Goal: Task Accomplishment & Management: Use online tool/utility

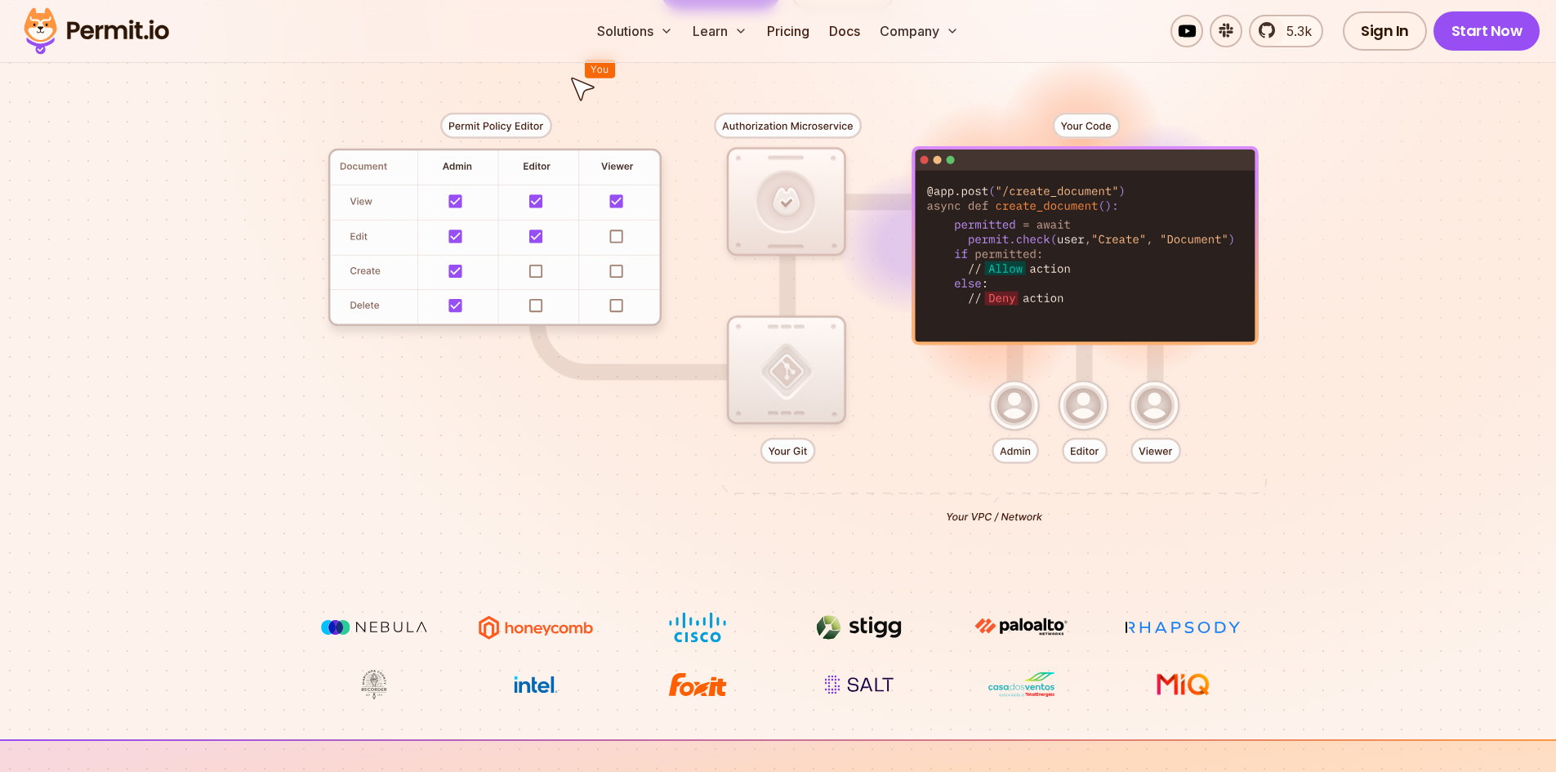
drag, startPoint x: 710, startPoint y: 119, endPoint x: 973, endPoint y: 114, distance: 263.8
click at [973, 114] on div at bounding box center [778, 311] width 1143 height 601
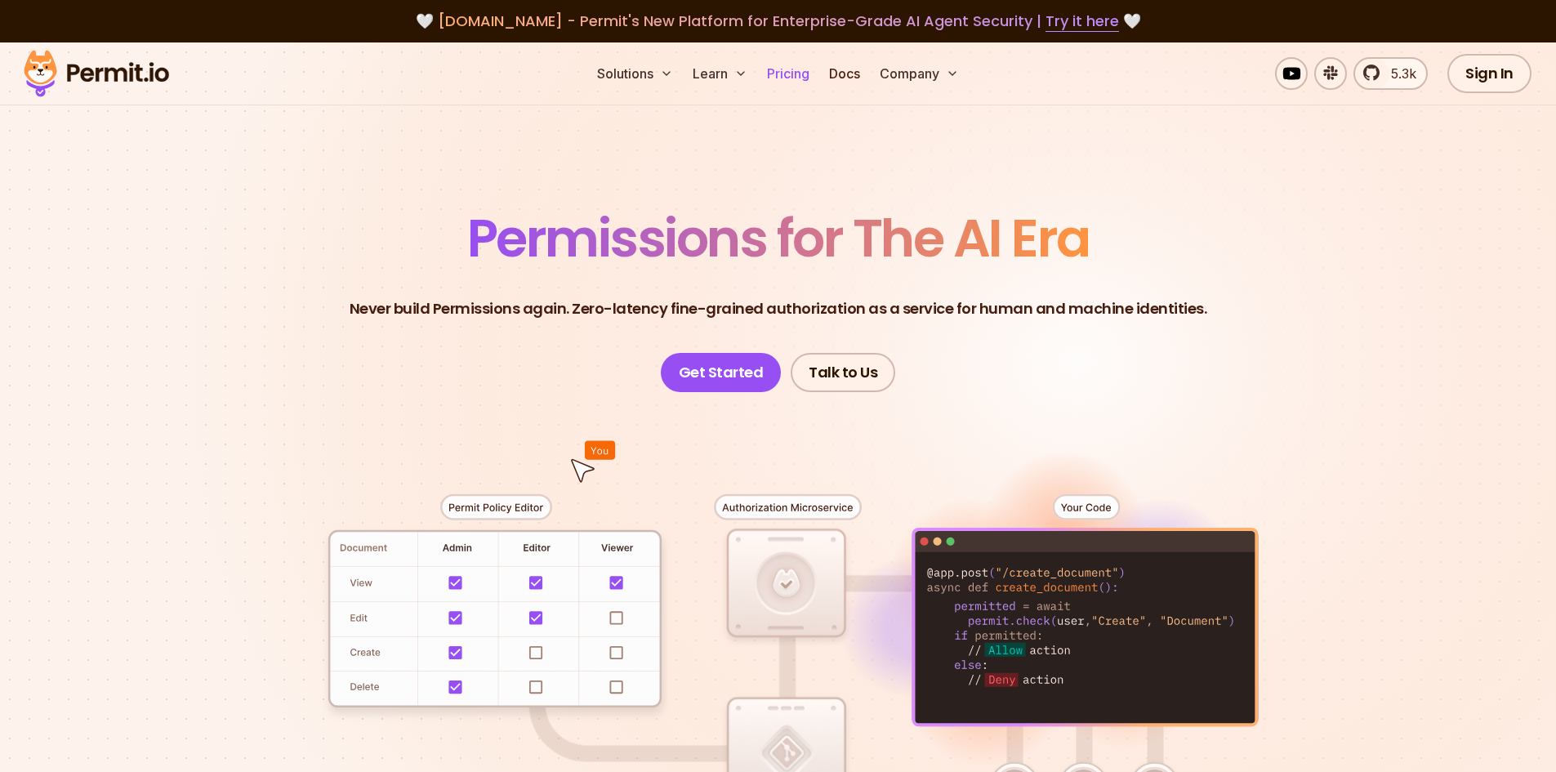
click at [790, 64] on link "Pricing" at bounding box center [788, 73] width 56 height 33
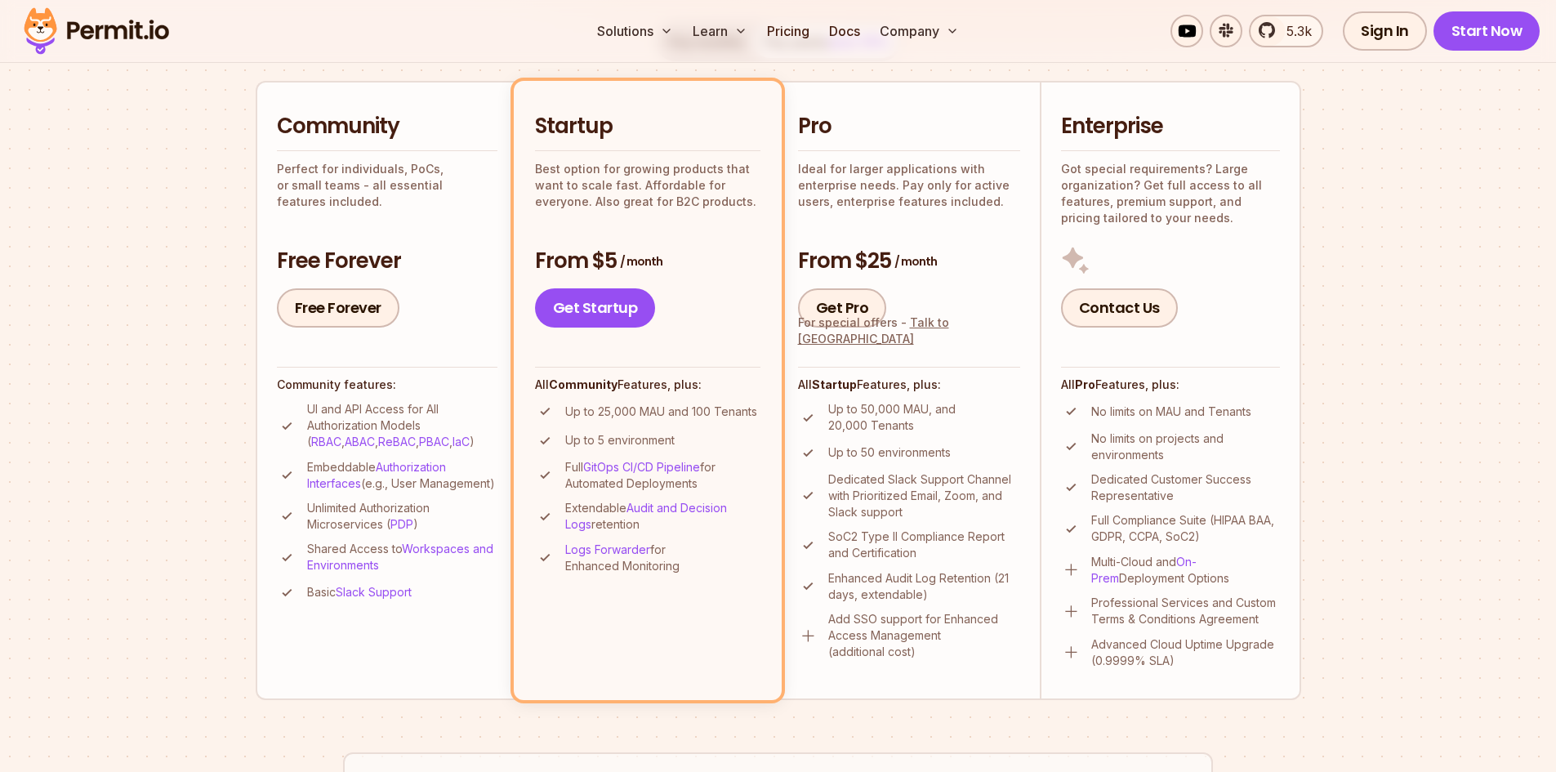
scroll to position [381, 0]
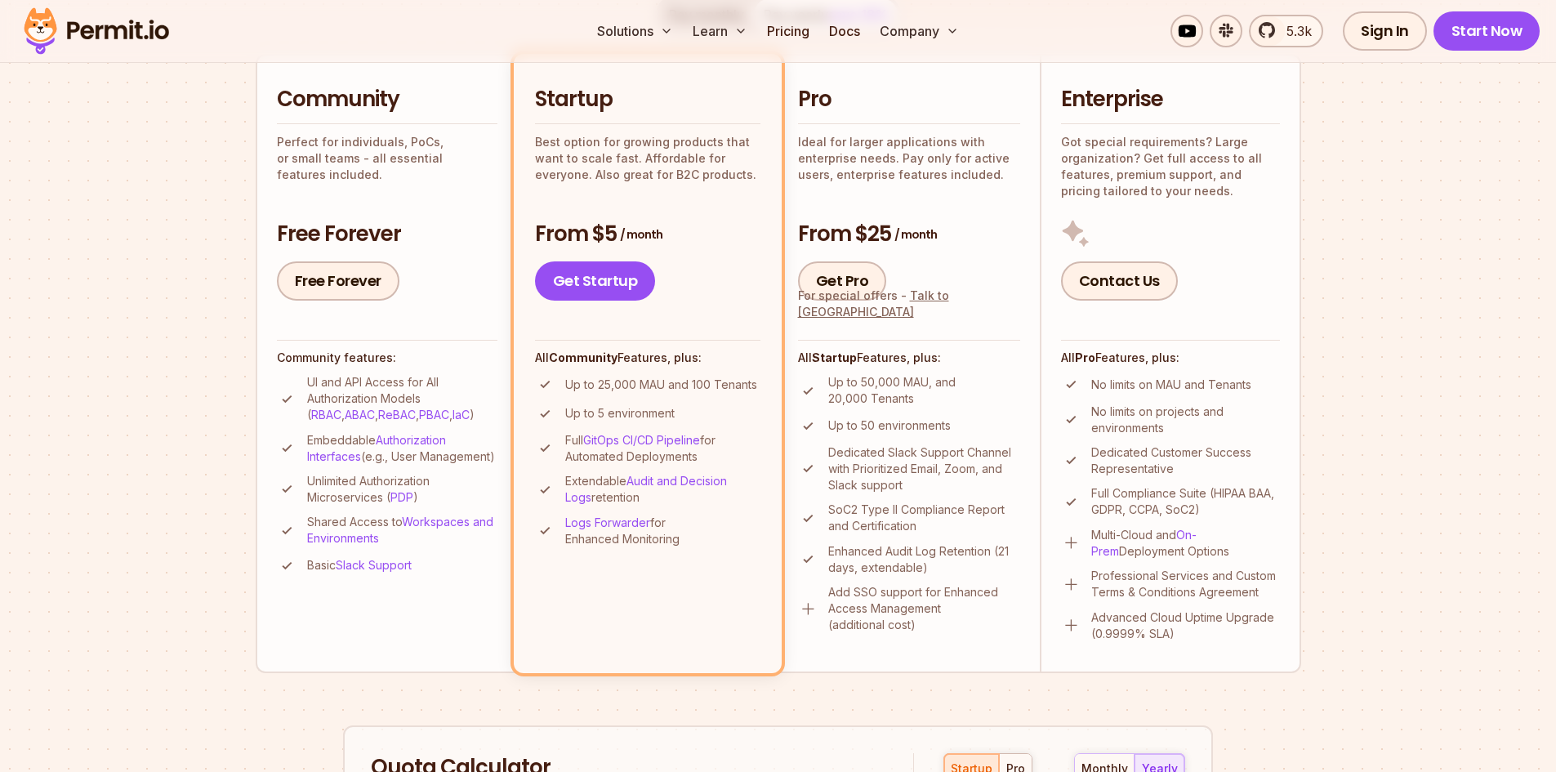
click at [349, 500] on p "Unlimited Authorization Microservices ( PDP )" at bounding box center [402, 489] width 190 height 33
click at [310, 537] on p "Shared Access to Workspaces and Environments" at bounding box center [402, 530] width 190 height 33
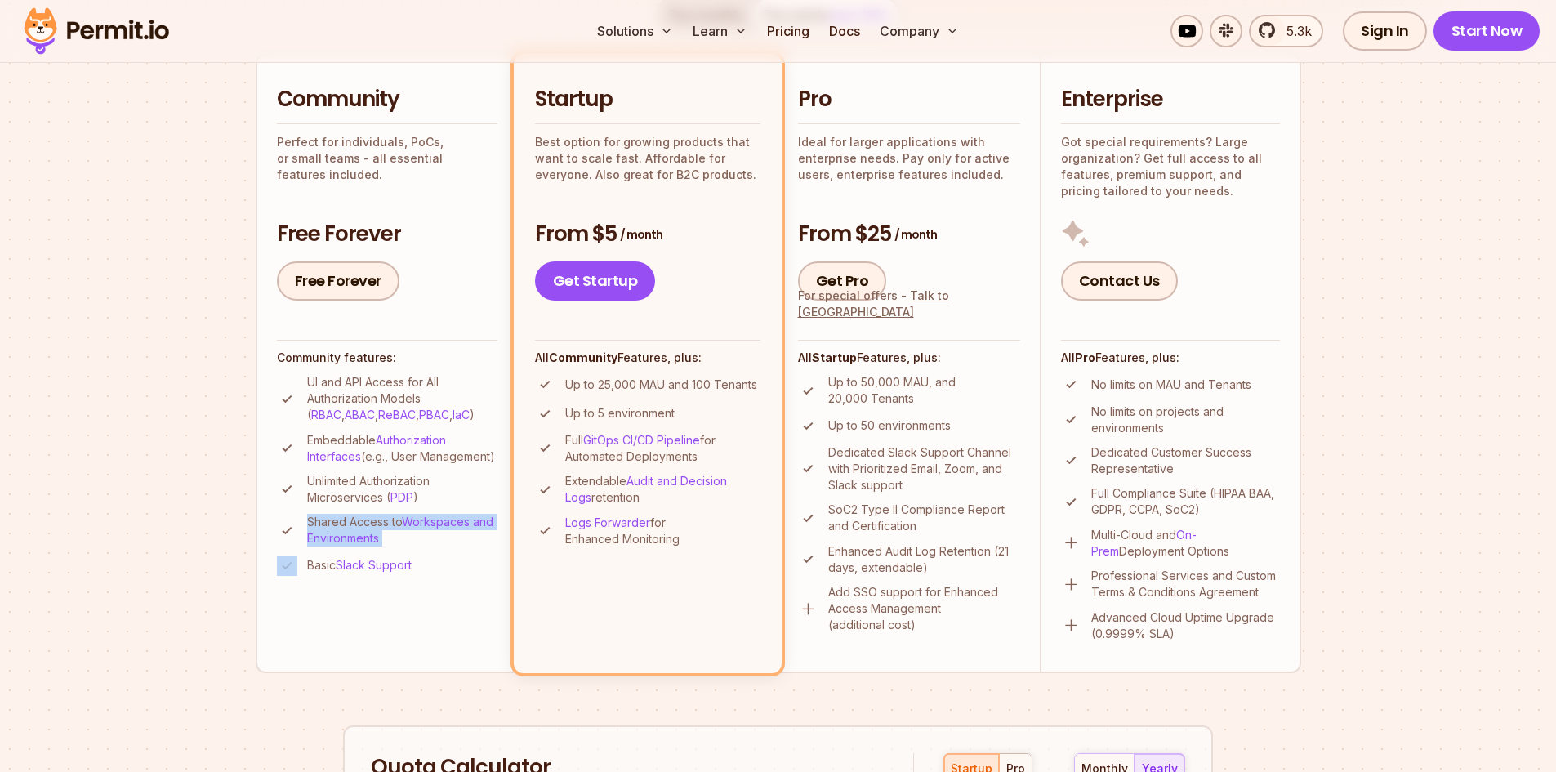
click at [310, 537] on p "Shared Access to Workspaces and Environments" at bounding box center [402, 530] width 190 height 33
click at [336, 606] on li "Community Perfect for individuals, PoCs, or small teams - all essential feature…" at bounding box center [386, 363] width 261 height 618
click at [608, 390] on p "Up to 25,000 MAU and 100 Tenants" at bounding box center [661, 384] width 192 height 16
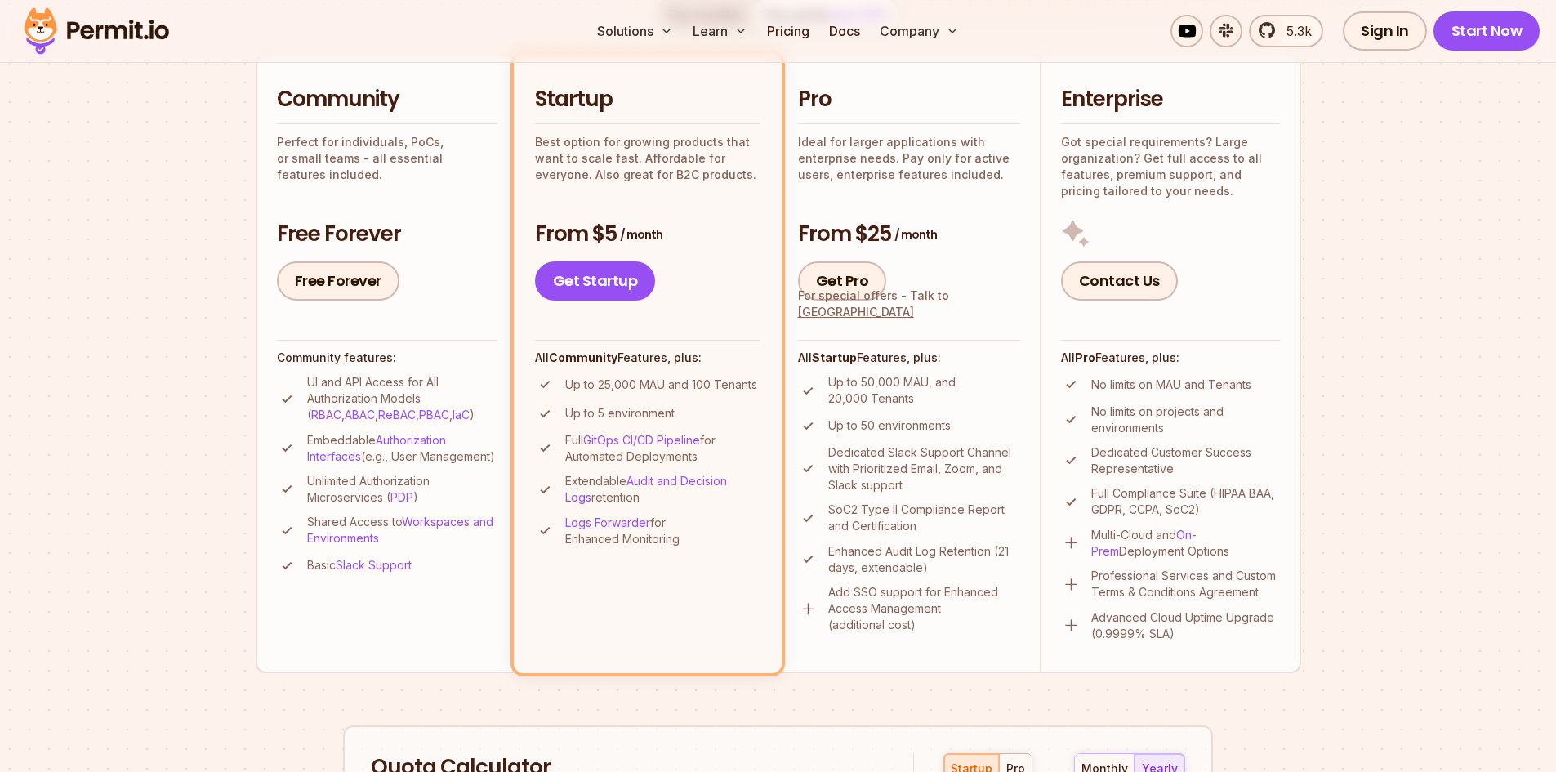
click at [561, 413] on li "Up to 5 environment" at bounding box center [647, 413] width 225 height 20
click at [626, 406] on p "Up to 5 environment" at bounding box center [619, 413] width 109 height 16
drag, startPoint x: 721, startPoint y: 460, endPoint x: 573, endPoint y: 436, distance: 149.7
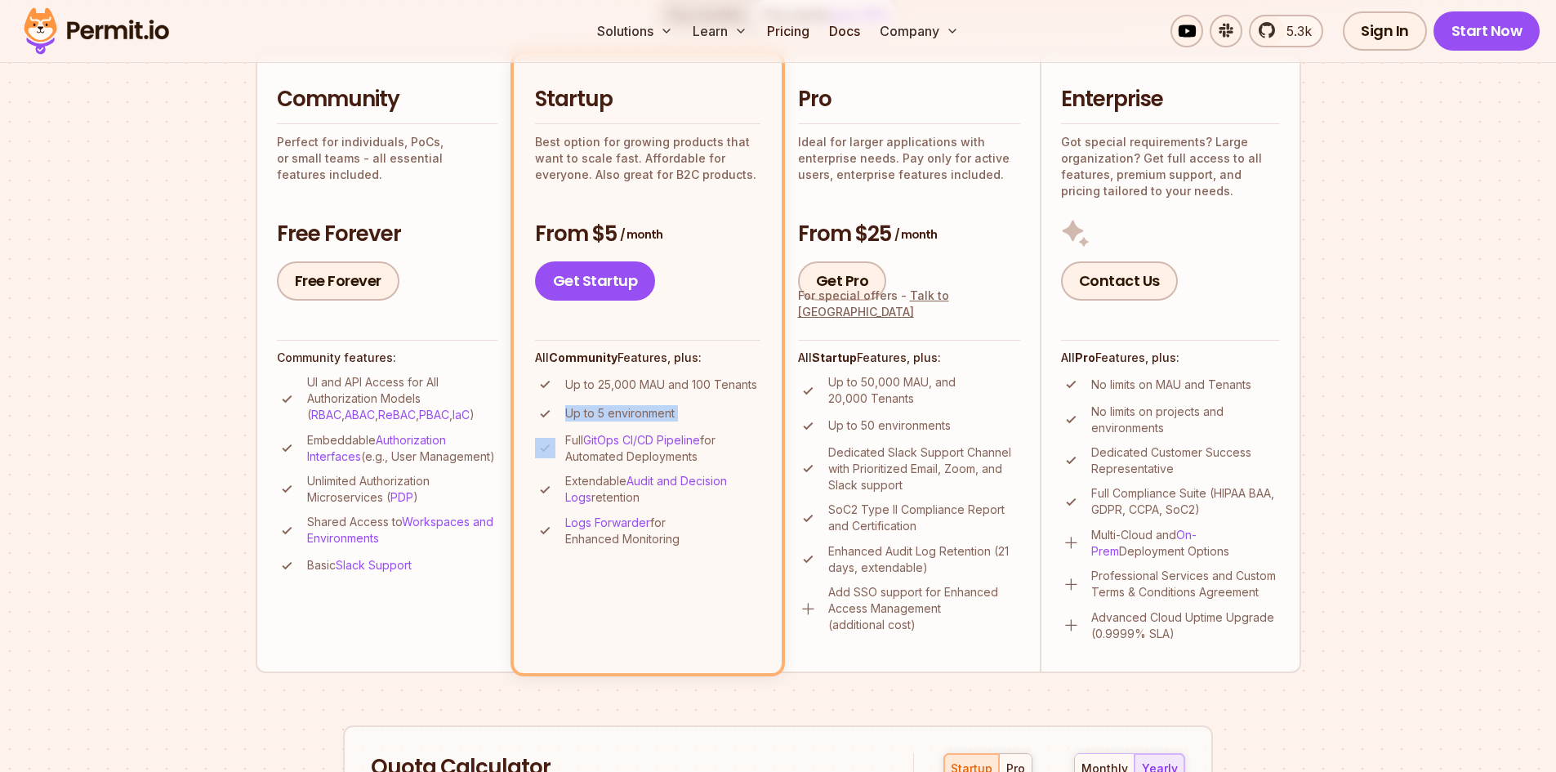
click at [573, 436] on p "Full GitOps CI/CD Pipeline for Automated Deployments" at bounding box center [662, 448] width 195 height 33
click at [691, 538] on p "Logs Forwarder for Enhanced Monitoring" at bounding box center [662, 530] width 195 height 33
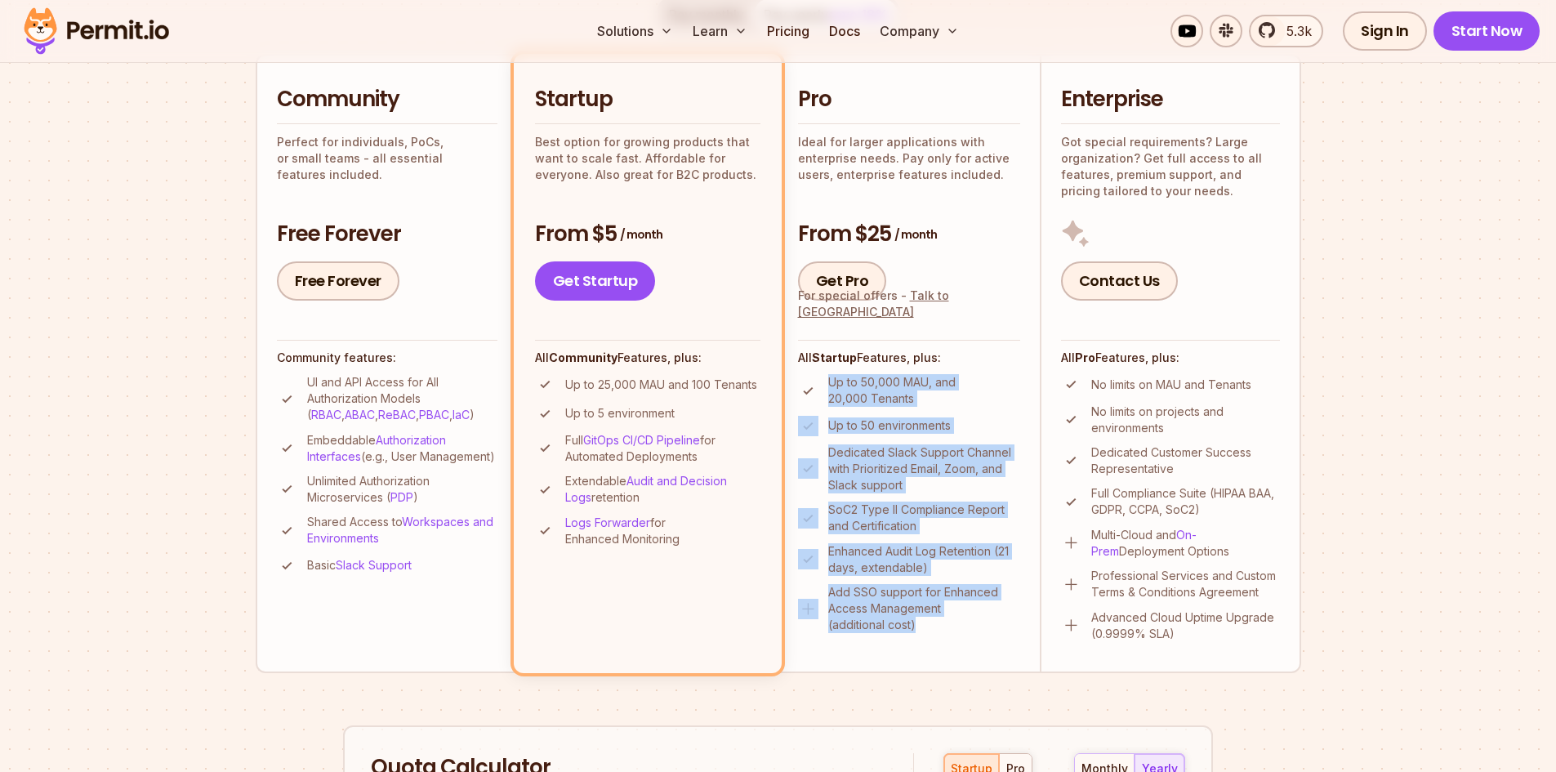
drag, startPoint x: 1058, startPoint y: 384, endPoint x: 1012, endPoint y: 633, distance: 253.4
click at [1012, 633] on ul "Up to 50,000 MAU, and 20,000 Tenants Up to 50 environments Dedicated Slack Supp…" at bounding box center [909, 503] width 222 height 259
click at [995, 617] on p "Add SSO support for Enhanced Access Management (additional cost)" at bounding box center [924, 608] width 192 height 49
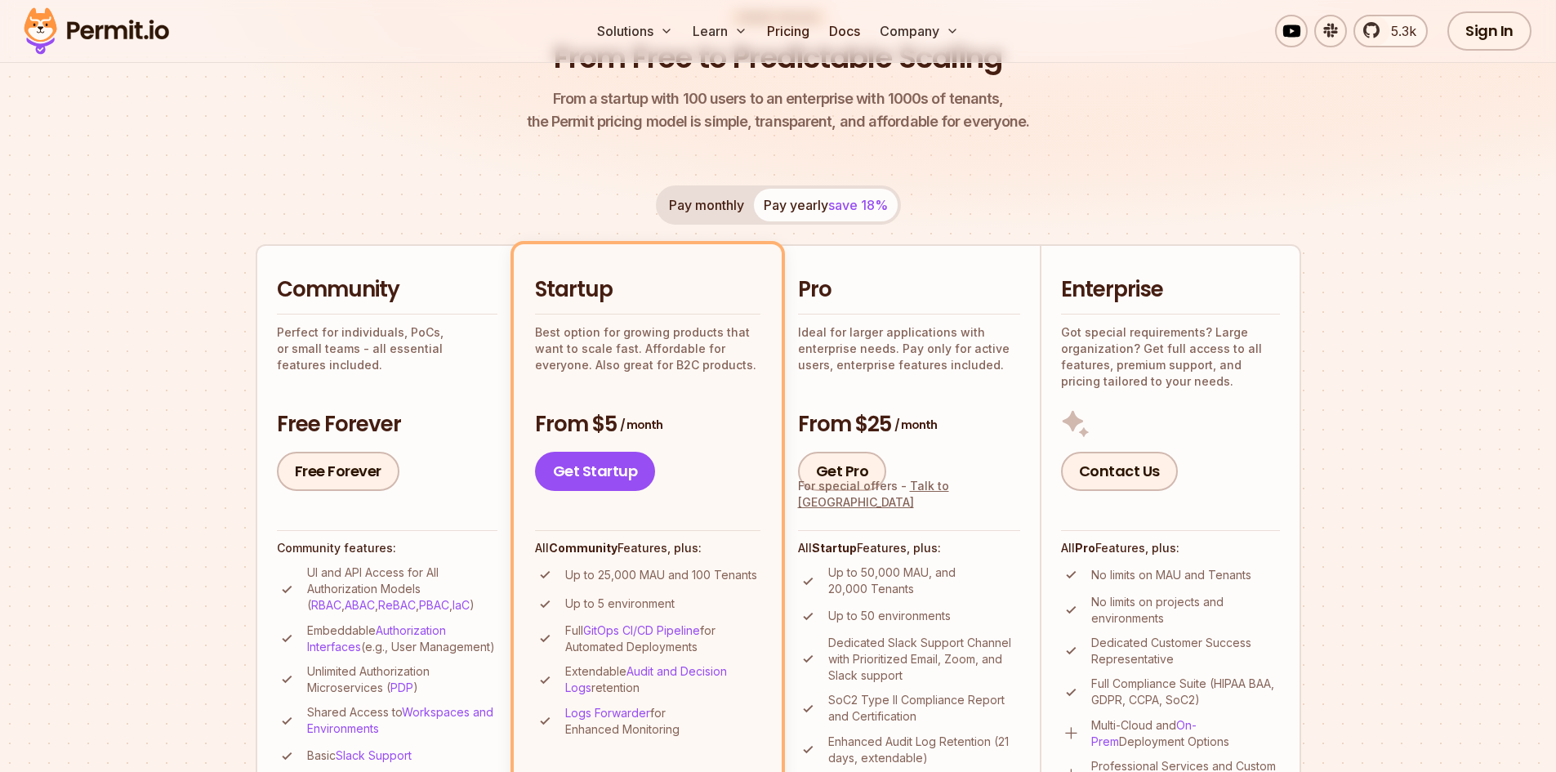
scroll to position [190, 0]
click at [345, 470] on link "Free Forever" at bounding box center [338, 471] width 122 height 39
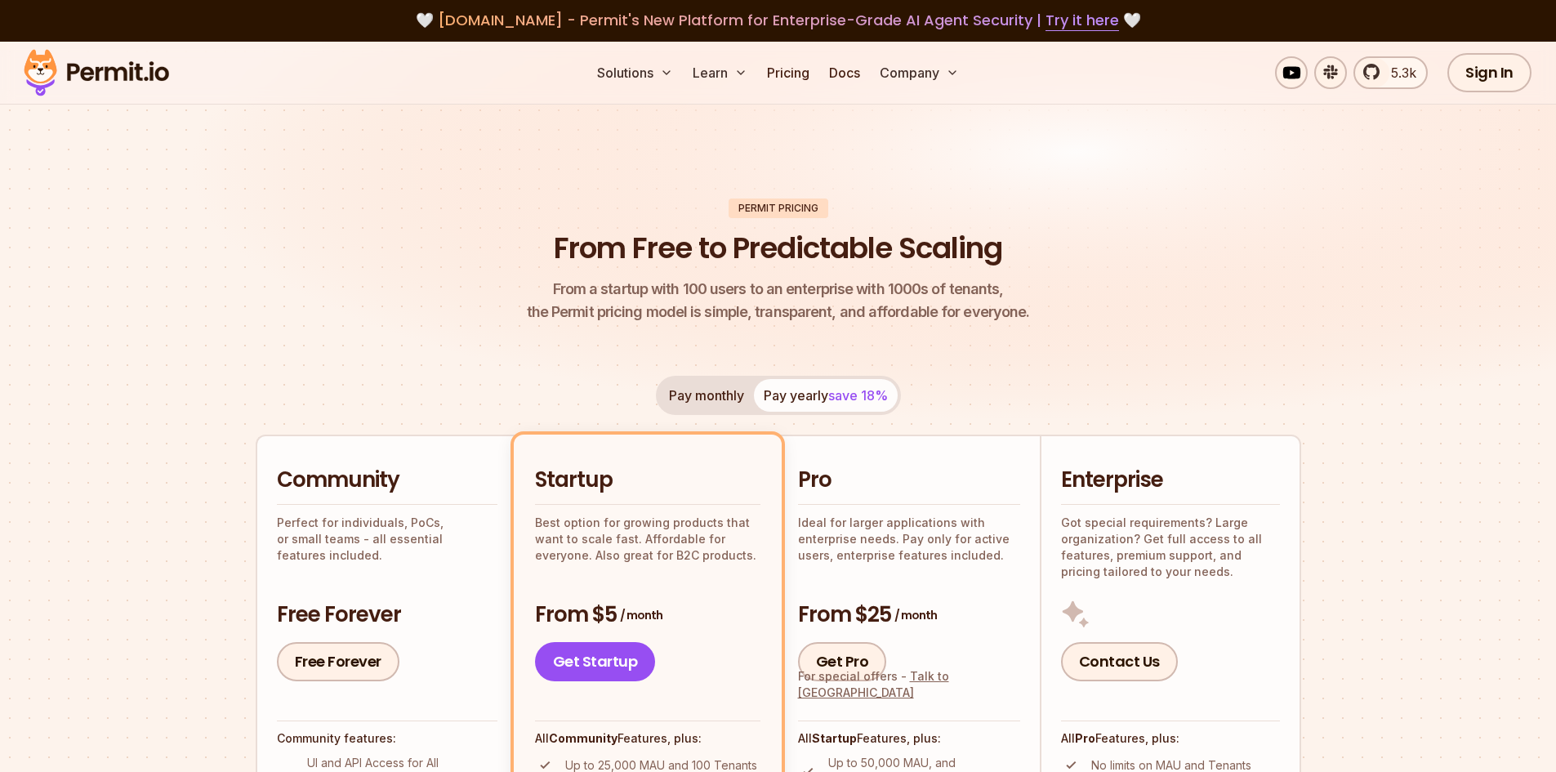
scroll to position [0, 0]
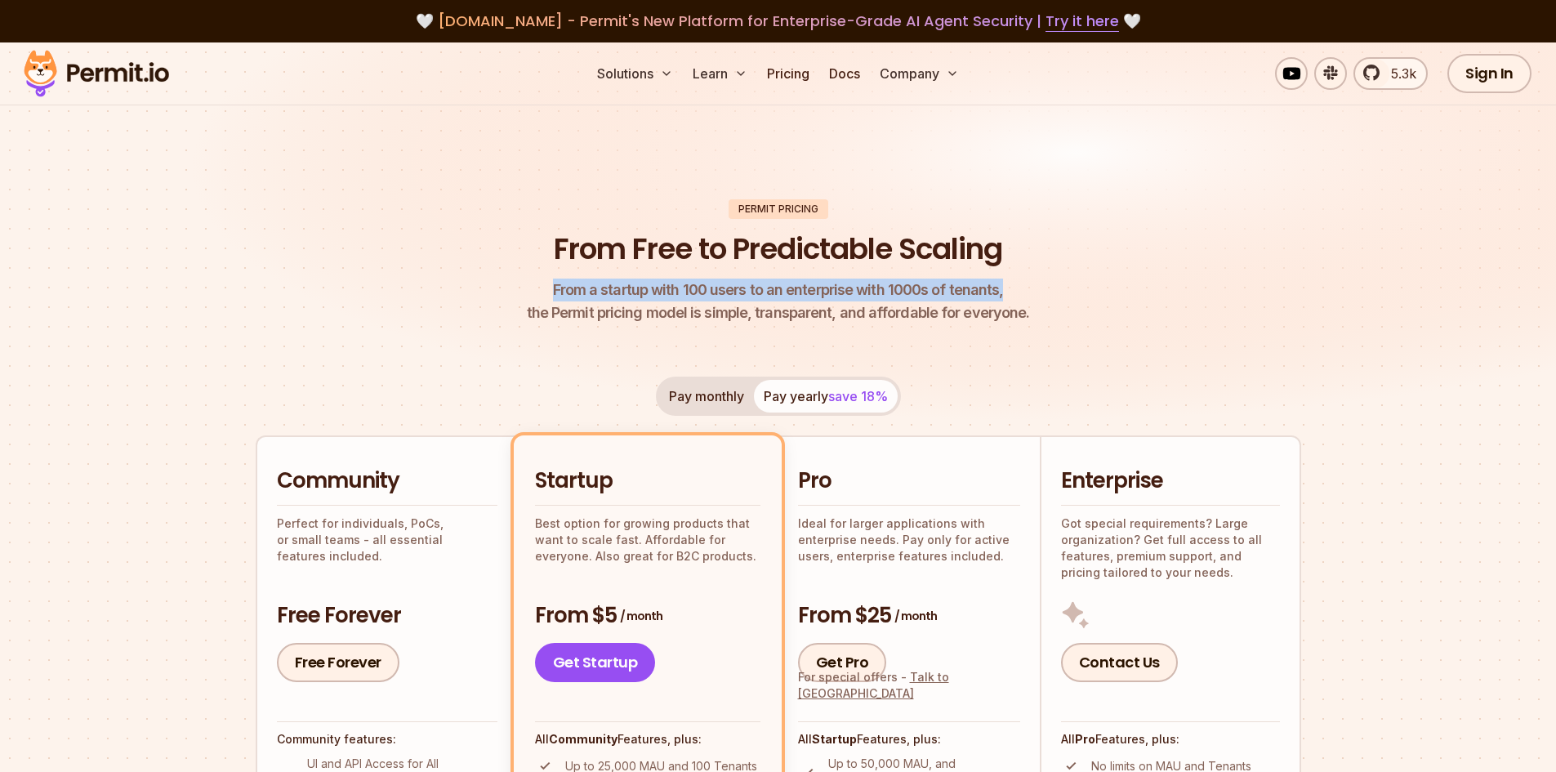
drag, startPoint x: 488, startPoint y: 279, endPoint x: 1110, endPoint y: 294, distance: 621.6
click at [1110, 294] on header "Permit Pricing From Free to Predictable Scaling From a startup with 100 users t…" at bounding box center [778, 262] width 1045 height 126
click at [1052, 300] on header "Permit Pricing From Free to Predictable Scaling From a startup with 100 users t…" at bounding box center [778, 262] width 1045 height 126
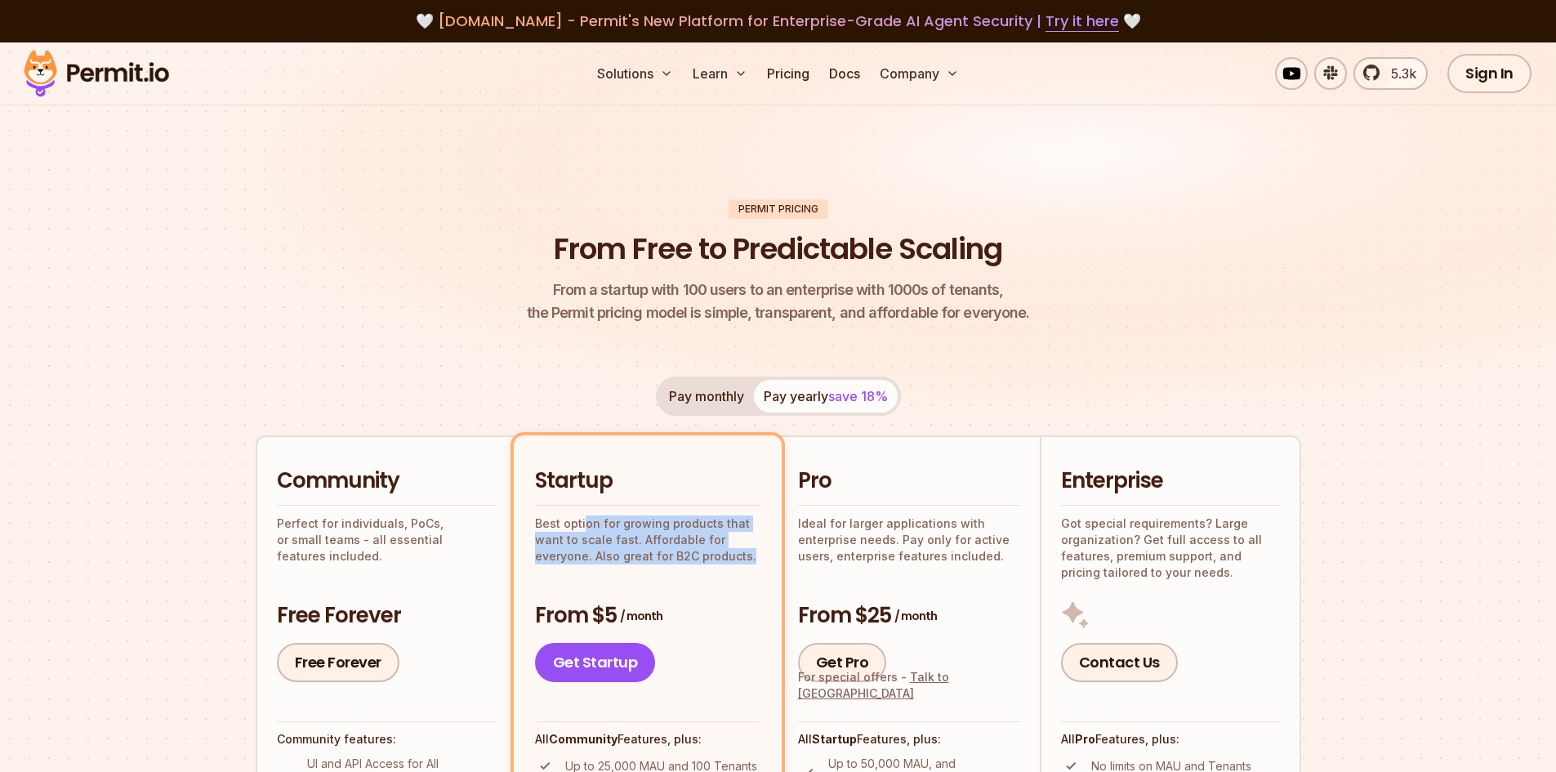
drag, startPoint x: 581, startPoint y: 521, endPoint x: 759, endPoint y: 555, distance: 181.3
click at [759, 555] on p "Best option for growing products that want to scale fast. Affordable for everyo…" at bounding box center [647, 539] width 225 height 49
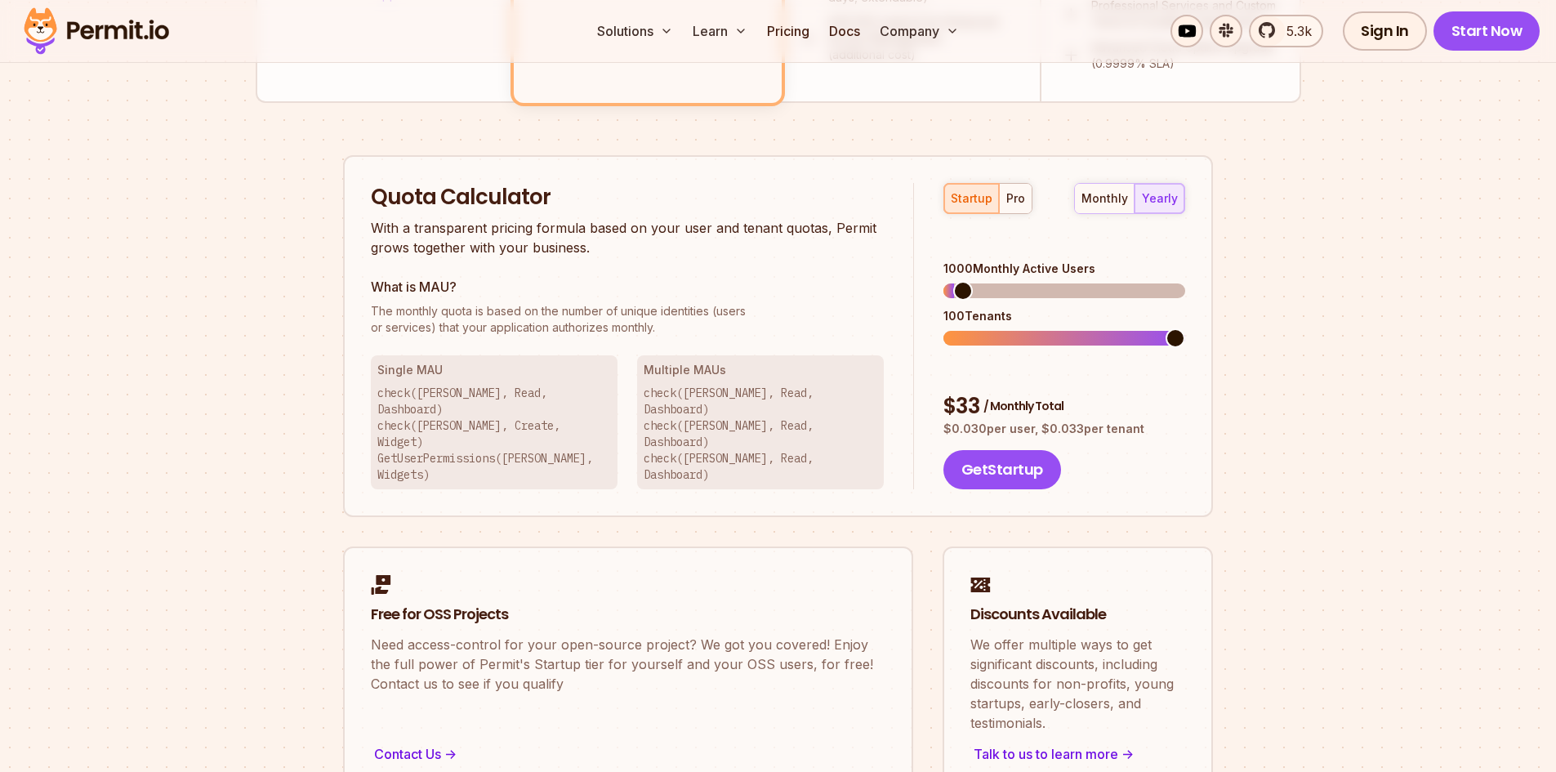
scroll to position [953, 0]
click at [943, 327] on span at bounding box center [953, 337] width 20 height 20
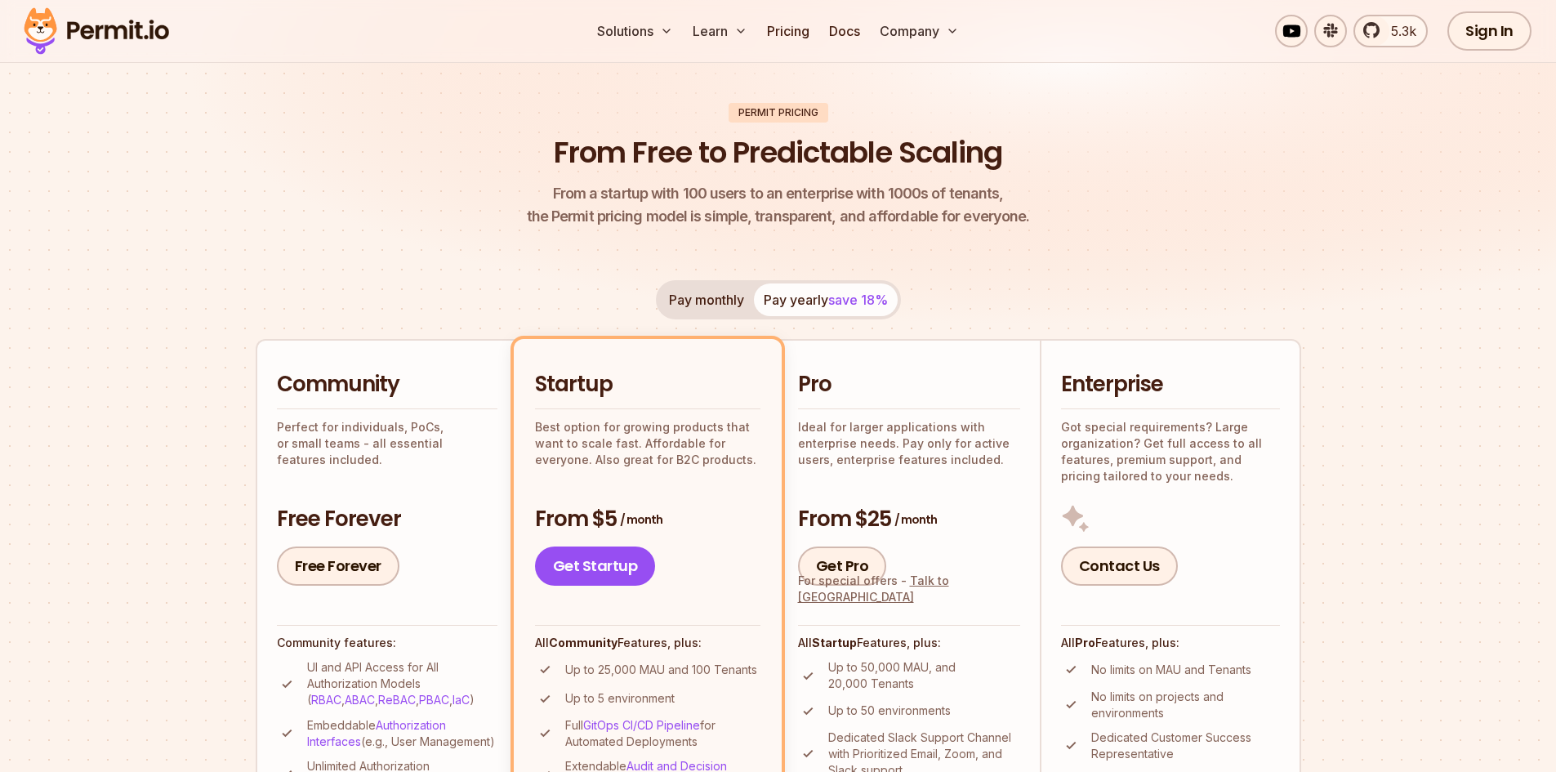
scroll to position [0, 0]
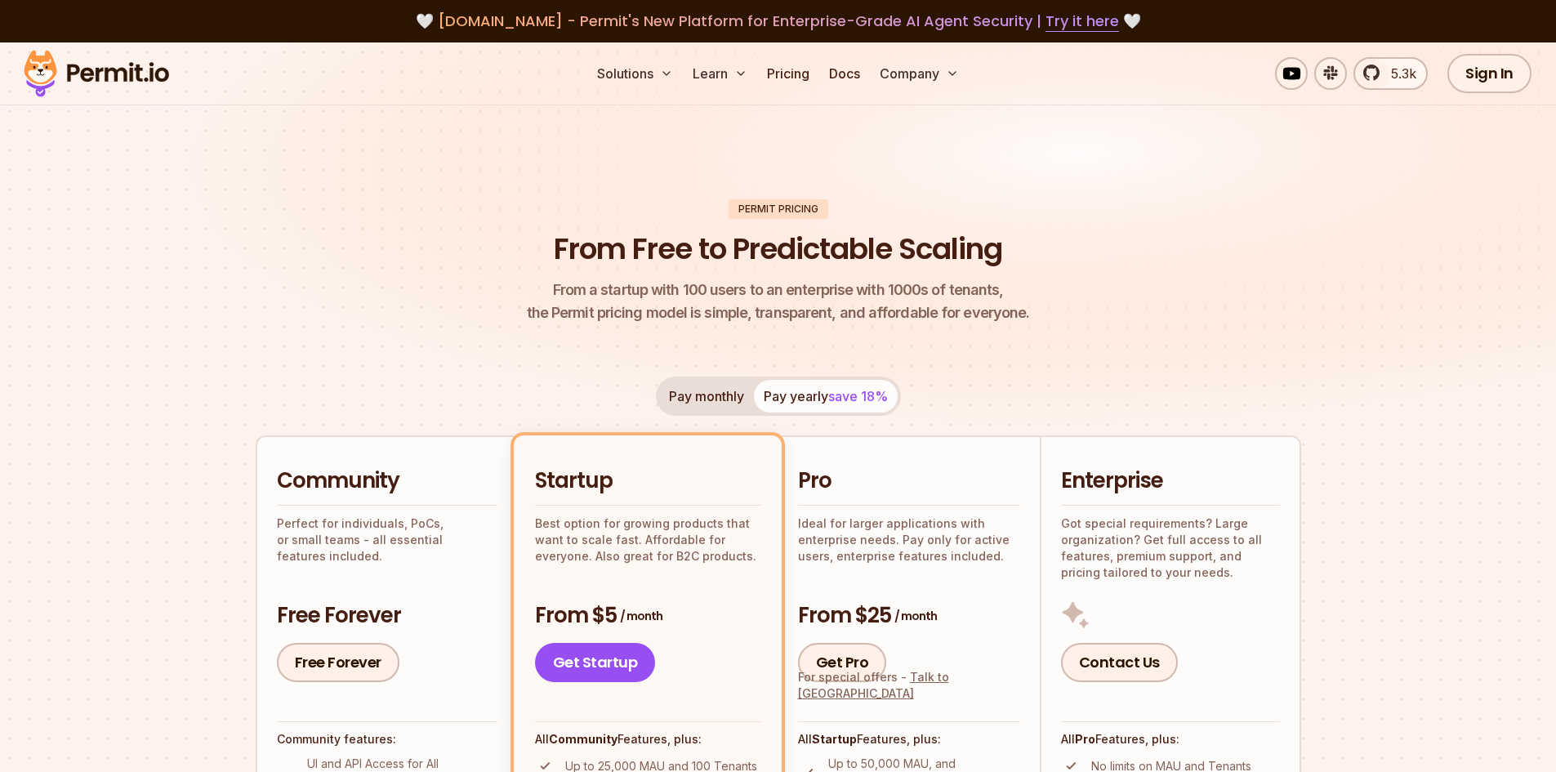
click at [942, 208] on header "Permit Pricing From Free to Predictable Scaling From a startup with 100 users t…" at bounding box center [778, 262] width 1045 height 126
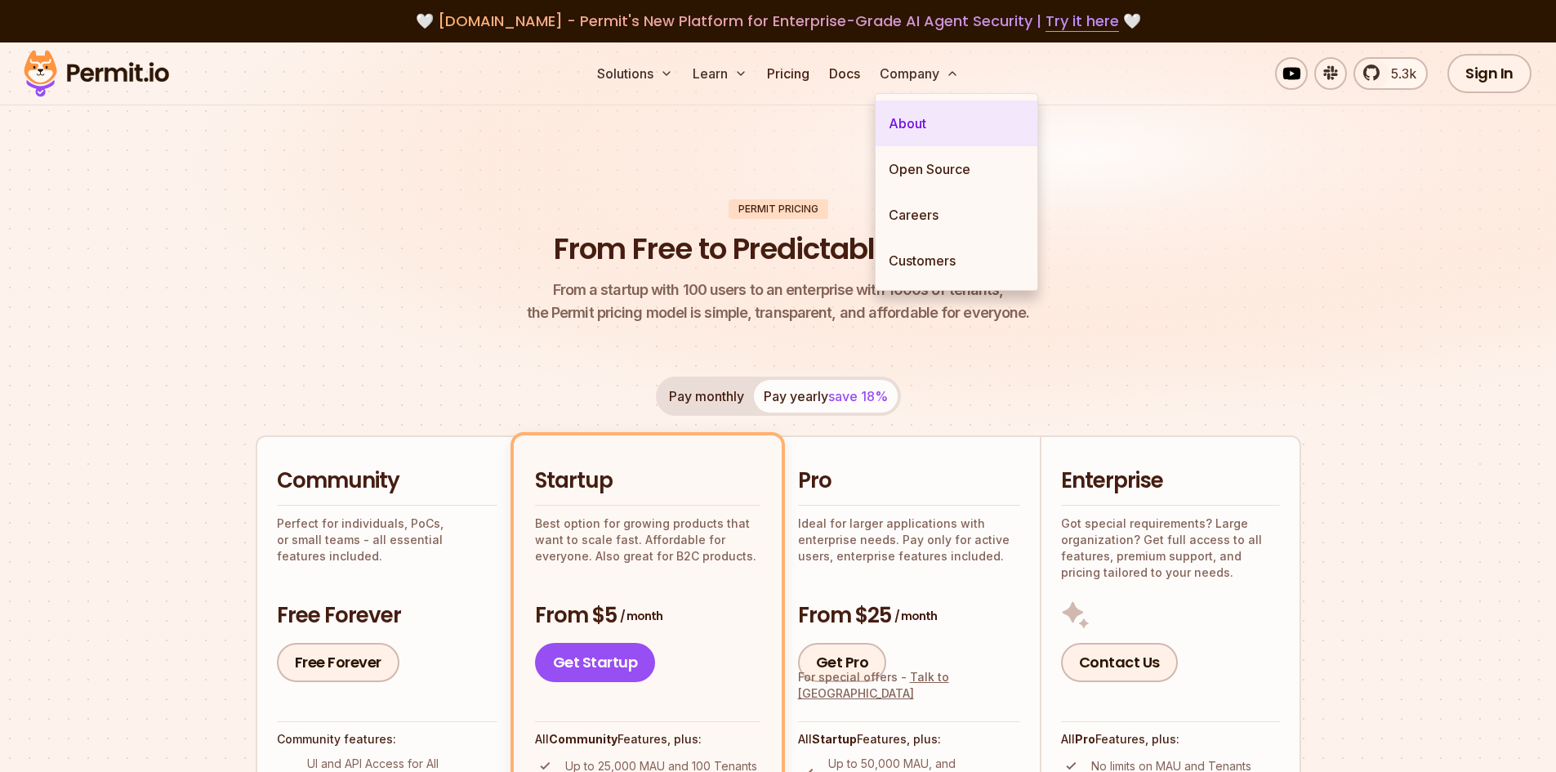
click at [895, 134] on link "About" at bounding box center [956, 123] width 162 height 46
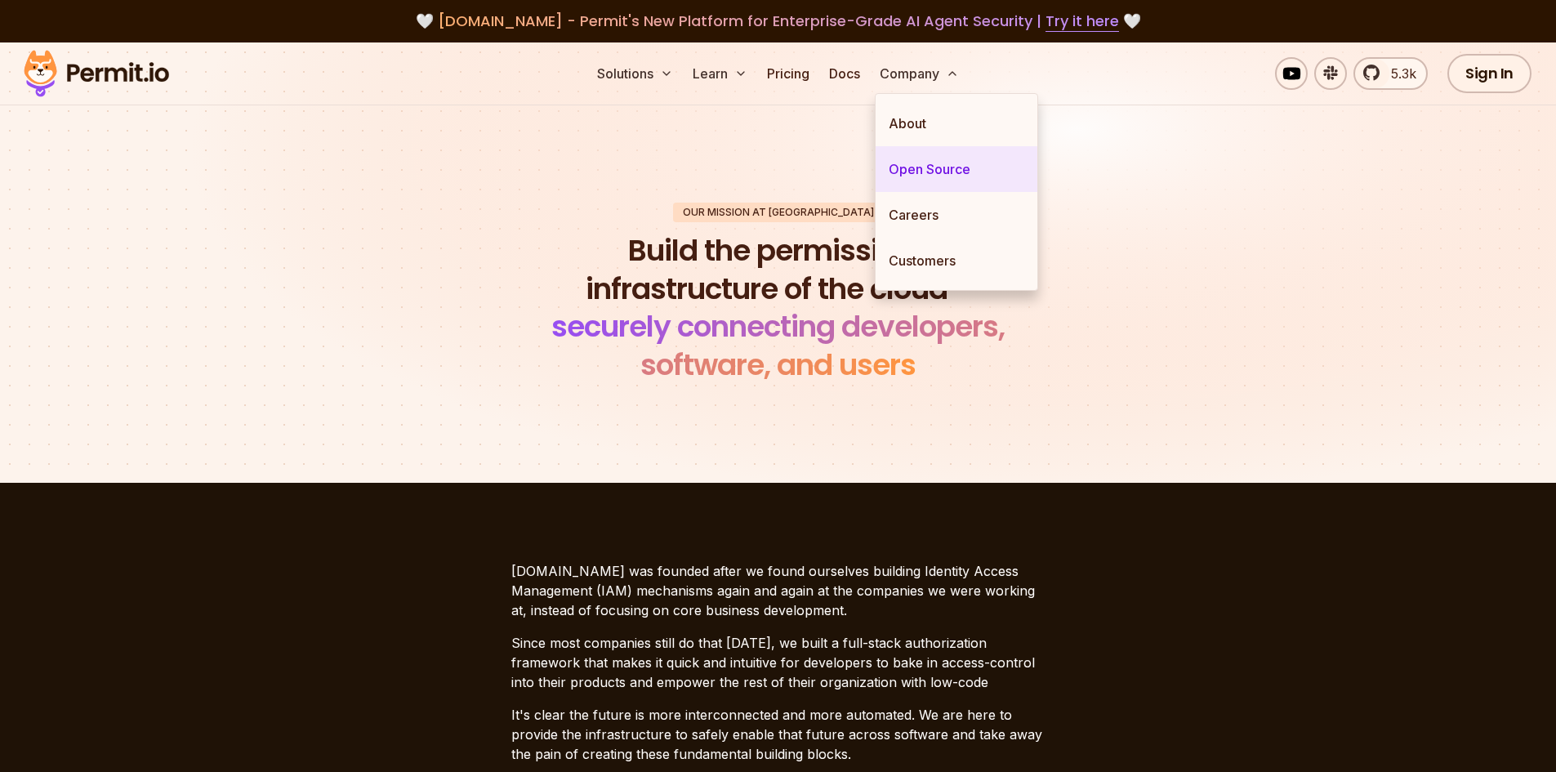
click at [922, 153] on link "Open Source" at bounding box center [956, 169] width 162 height 46
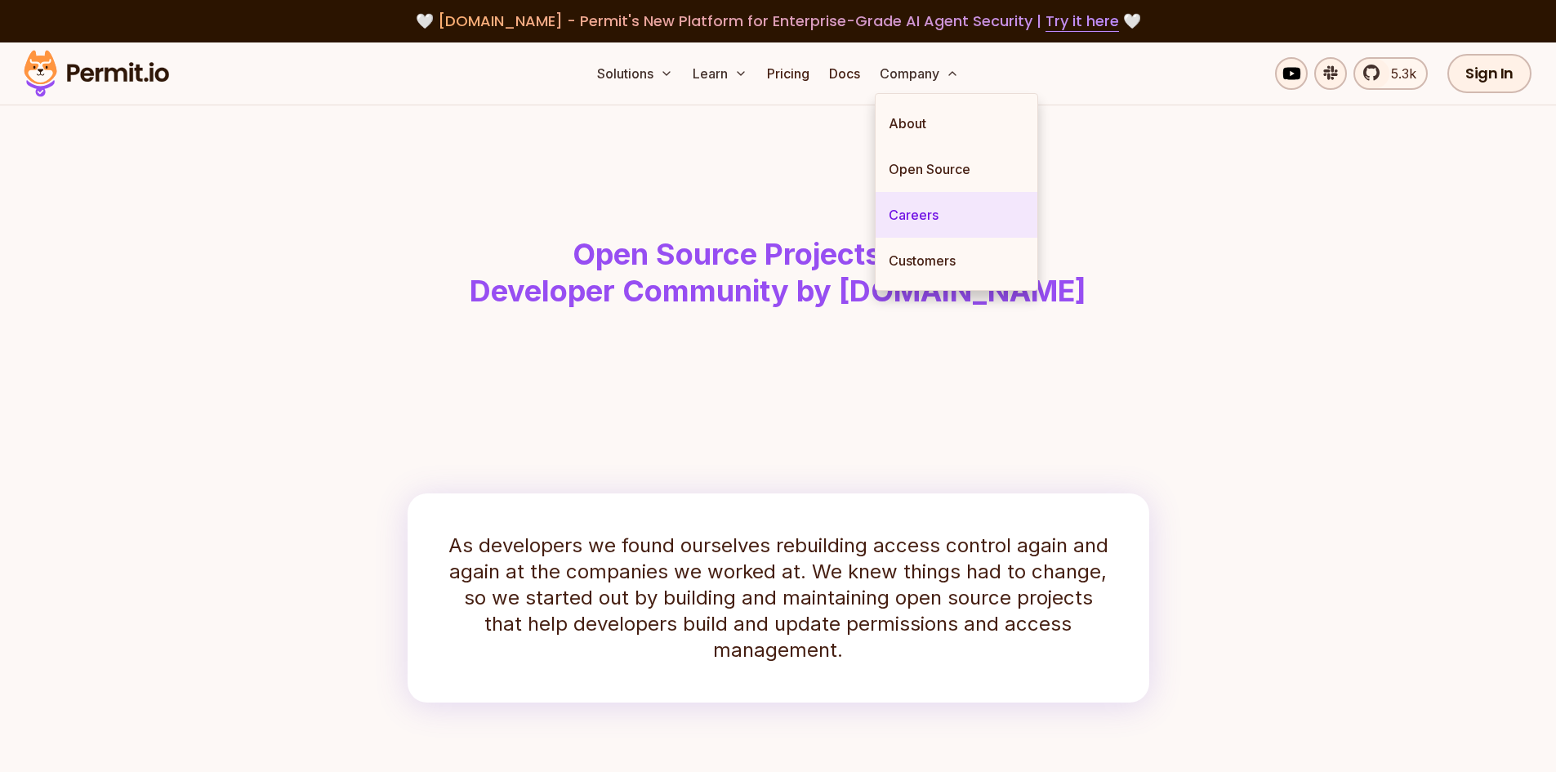
click at [919, 221] on link "Careers" at bounding box center [956, 215] width 162 height 46
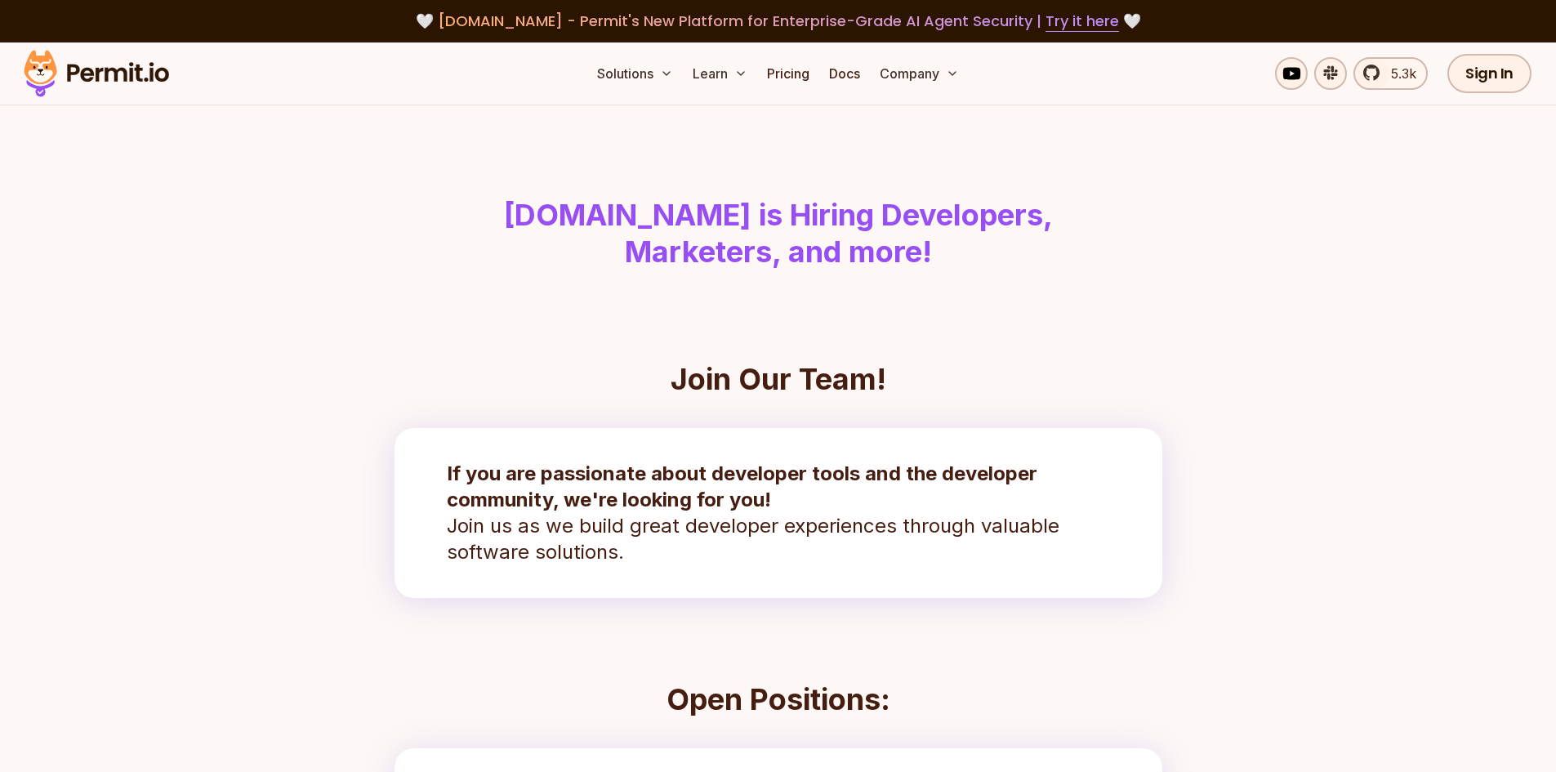
click at [1194, 297] on header "Permit.io is Hiring Developers, Marketers, and more!" at bounding box center [778, 233] width 1045 height 257
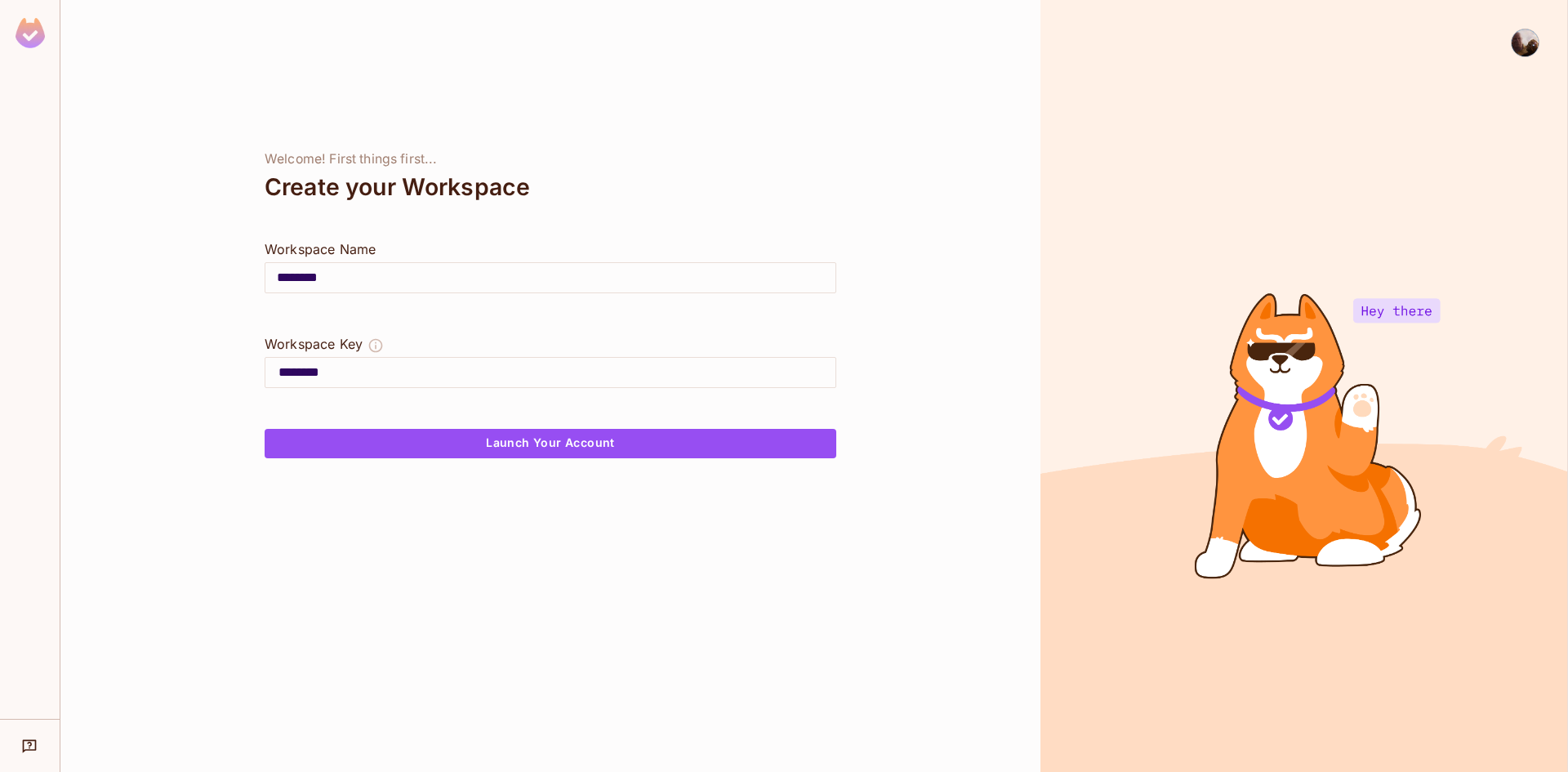
drag, startPoint x: 359, startPoint y: 279, endPoint x: 0, endPoint y: 284, distance: 359.3
click at [0, 284] on div "Welcome! First things first... Create your Workspace Workspace Name ******** ​ …" at bounding box center [784, 386] width 1568 height 772
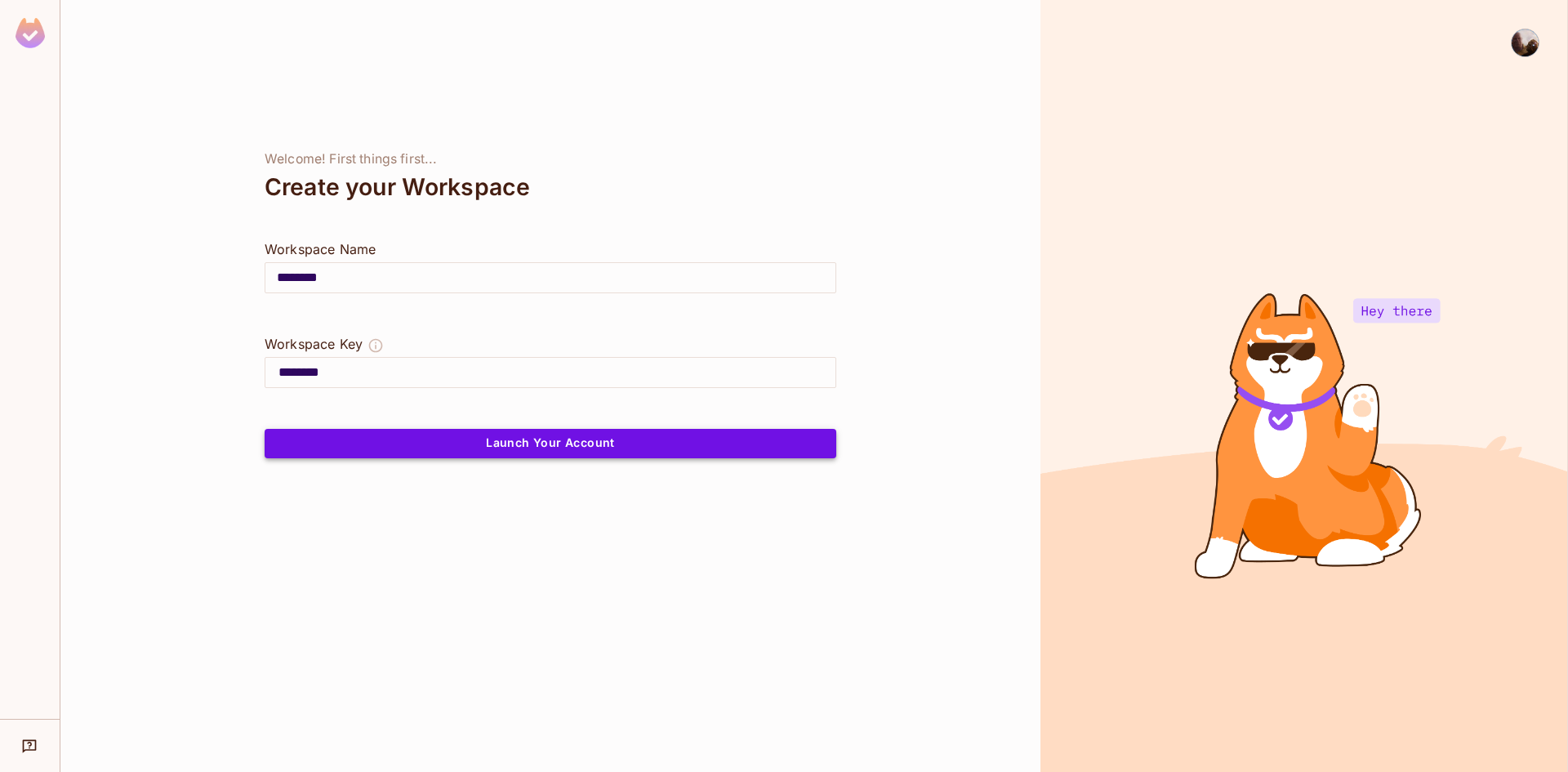
click at [588, 456] on button "Launch Your Account" at bounding box center [551, 443] width 572 height 29
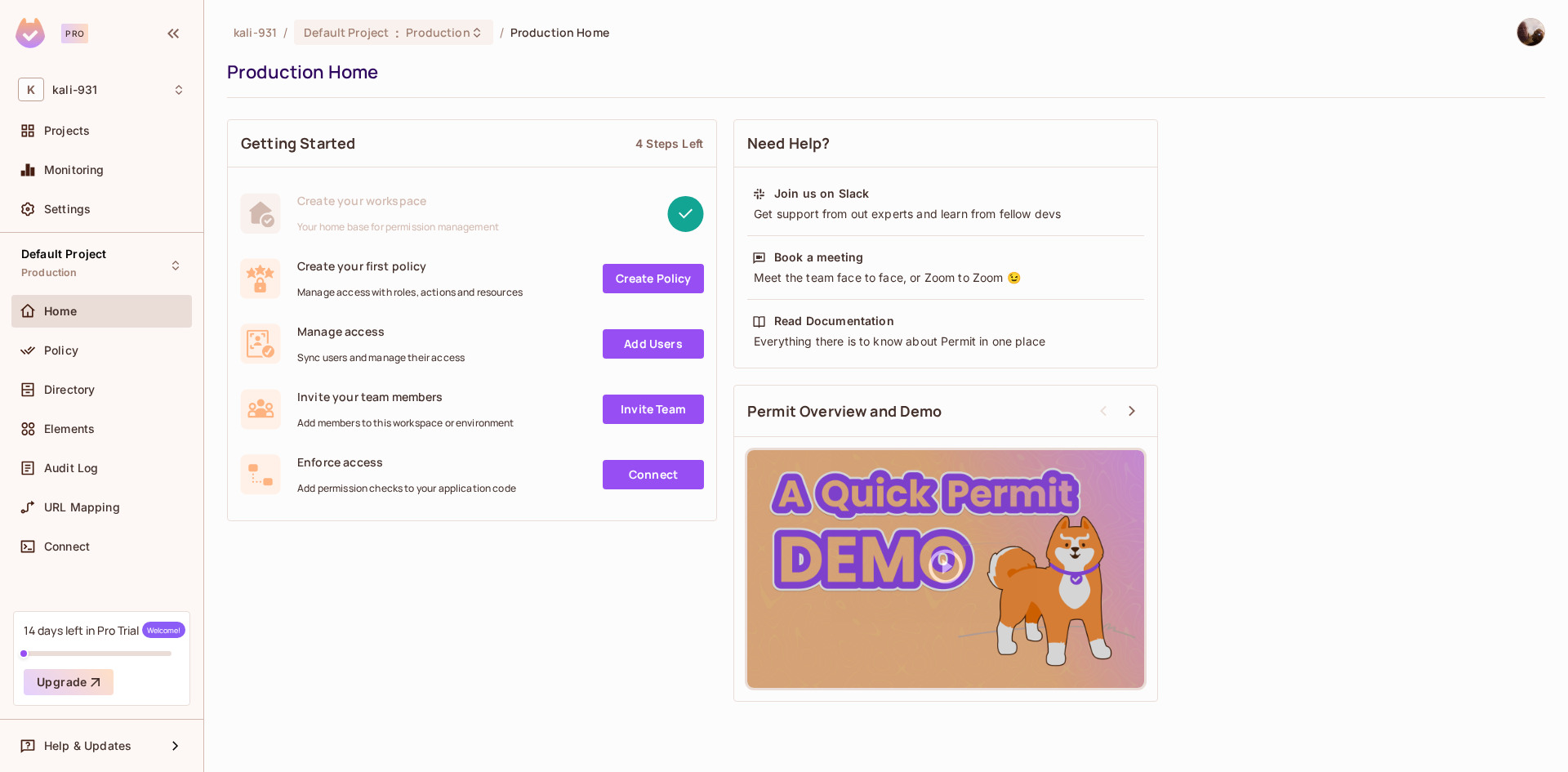
click at [675, 271] on link "Create Policy" at bounding box center [653, 278] width 101 height 29
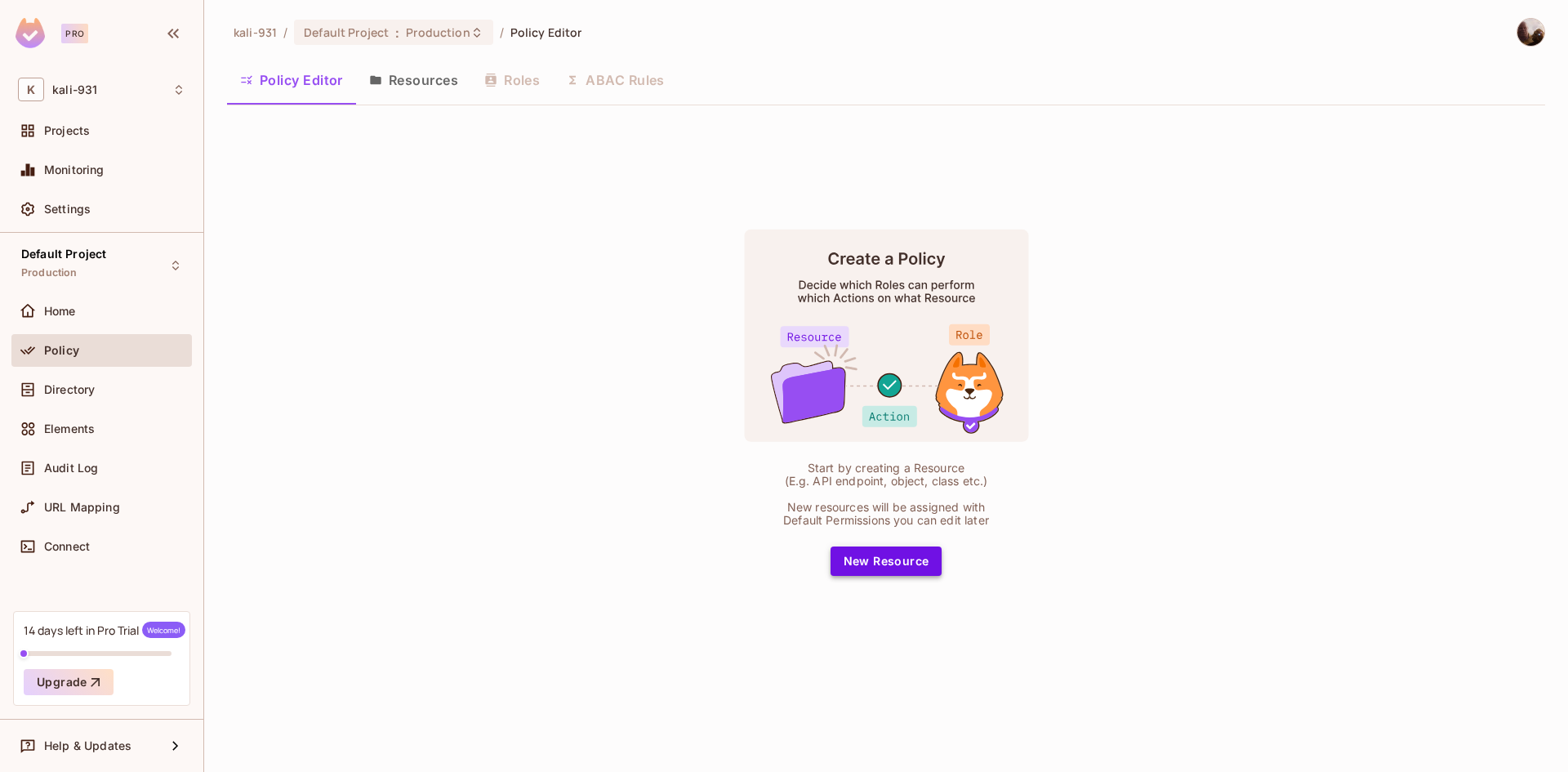
click at [892, 554] on button "New Resource" at bounding box center [886, 560] width 112 height 29
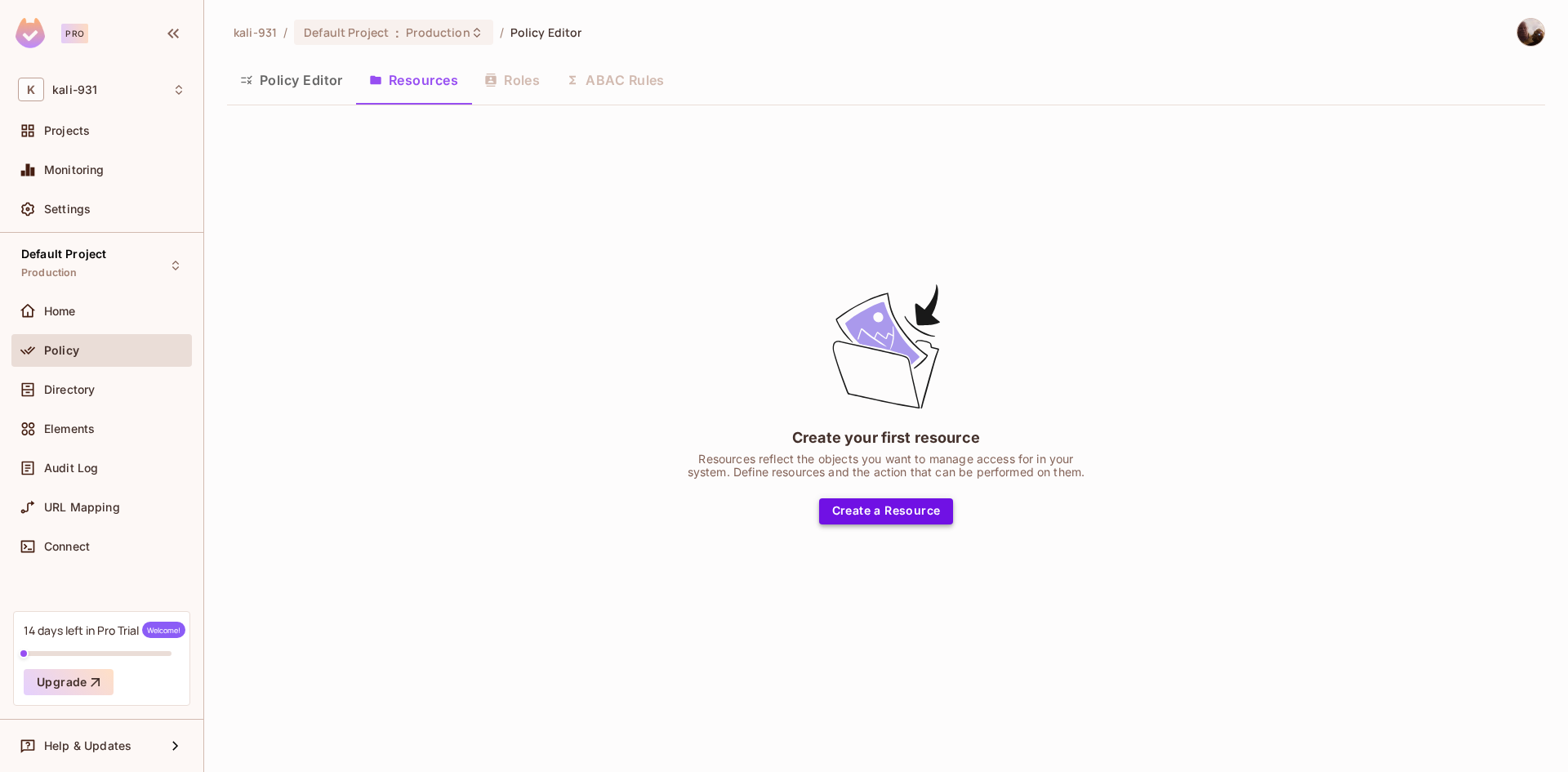
click at [889, 521] on button "Create a Resource" at bounding box center [886, 511] width 135 height 26
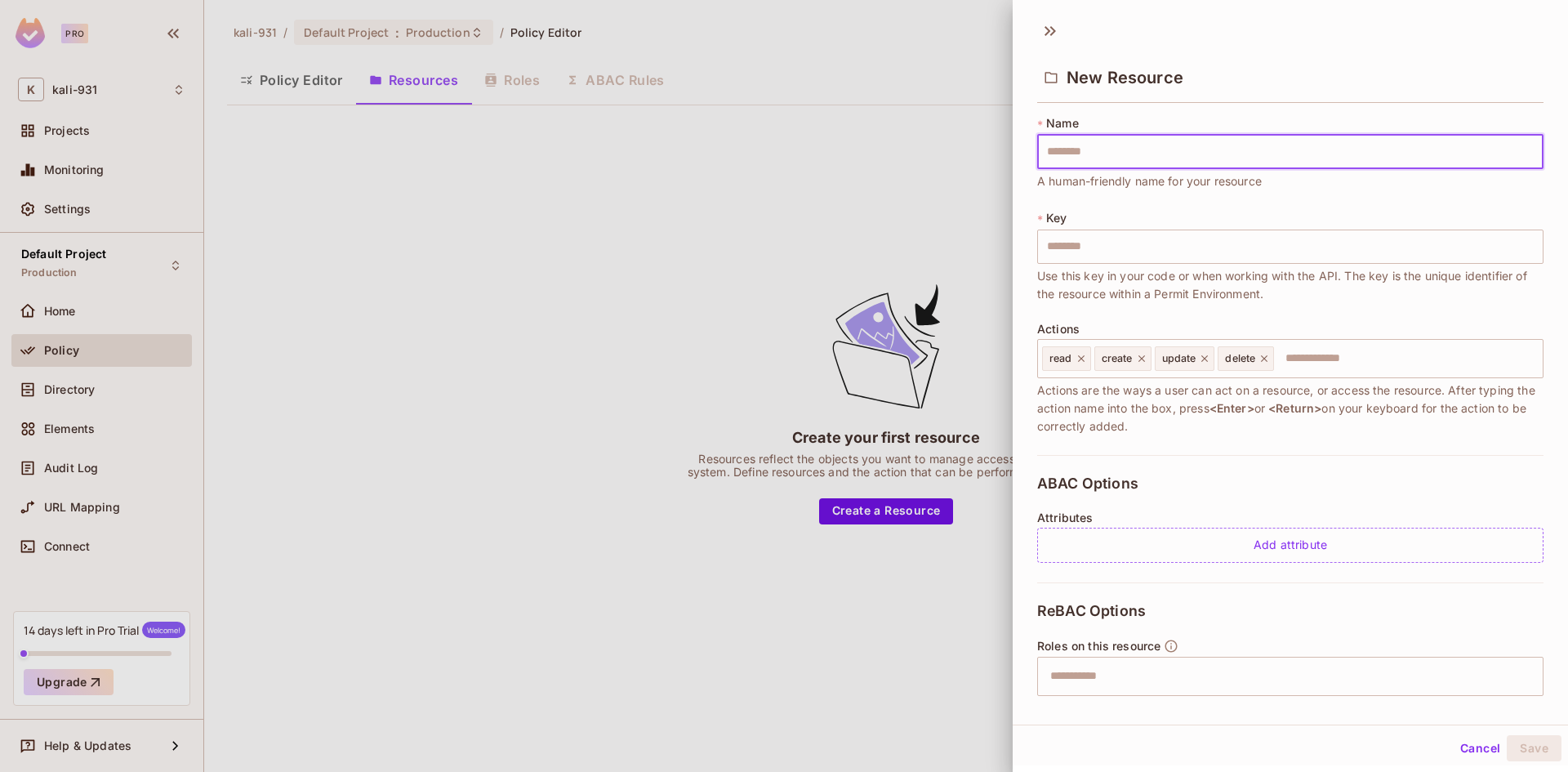
scroll to position [189, 0]
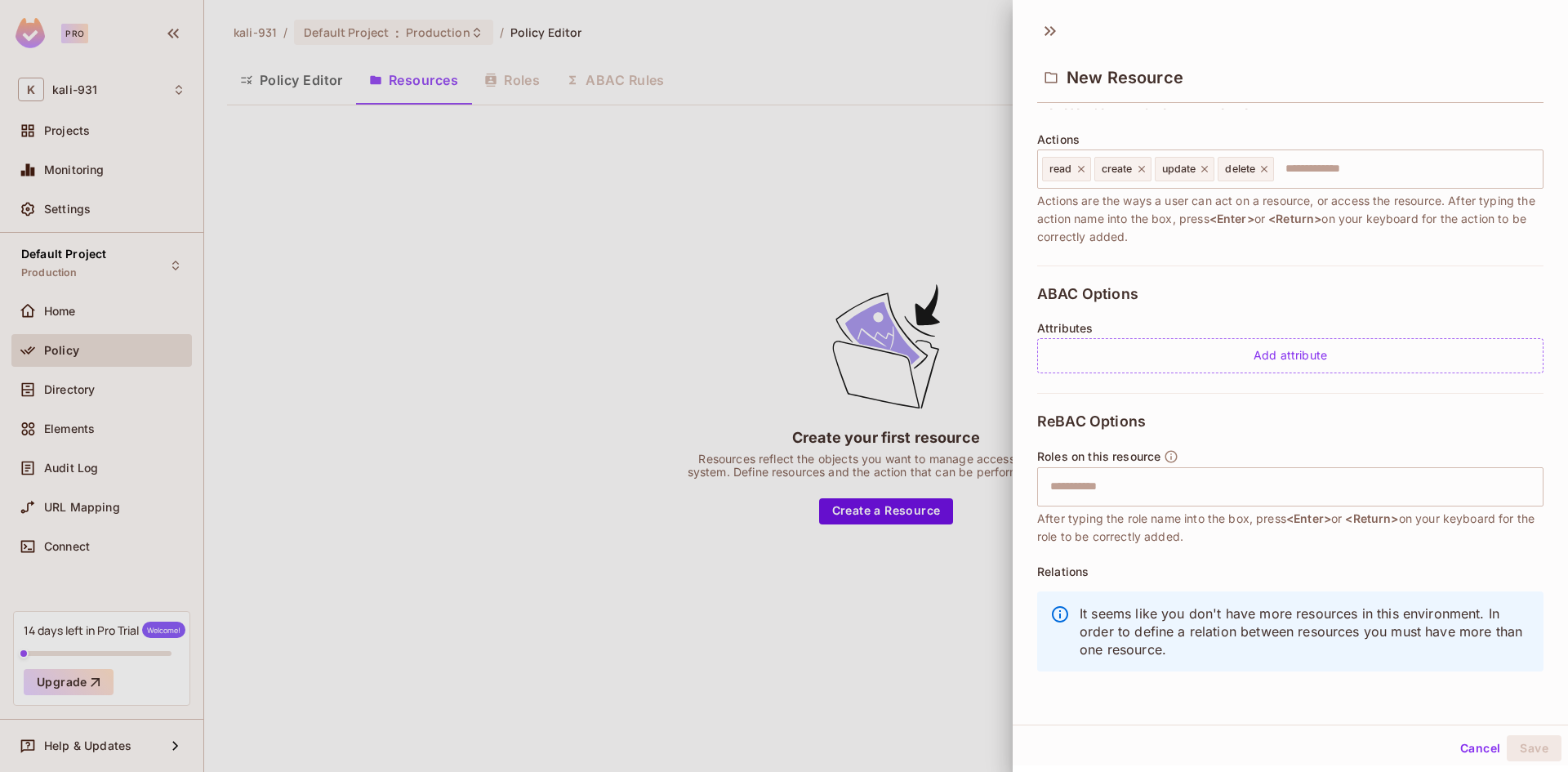
click at [947, 326] on div at bounding box center [784, 386] width 1568 height 772
